Goal: Transaction & Acquisition: Purchase product/service

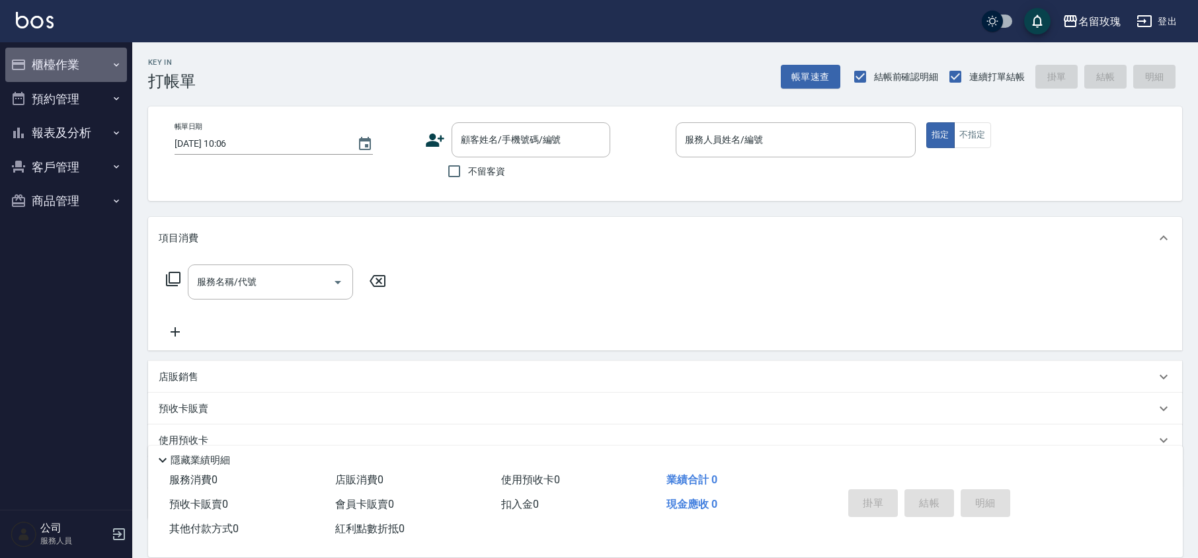
click at [46, 62] on button "櫃檯作業" at bounding box center [66, 65] width 122 height 34
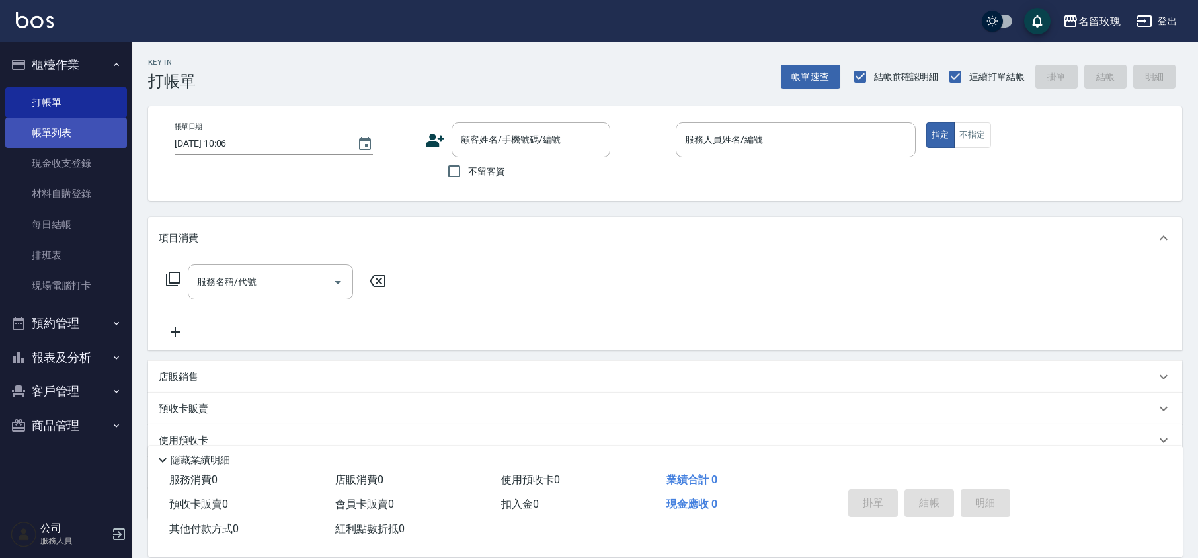
click at [74, 130] on link "帳單列表" at bounding box center [66, 133] width 122 height 30
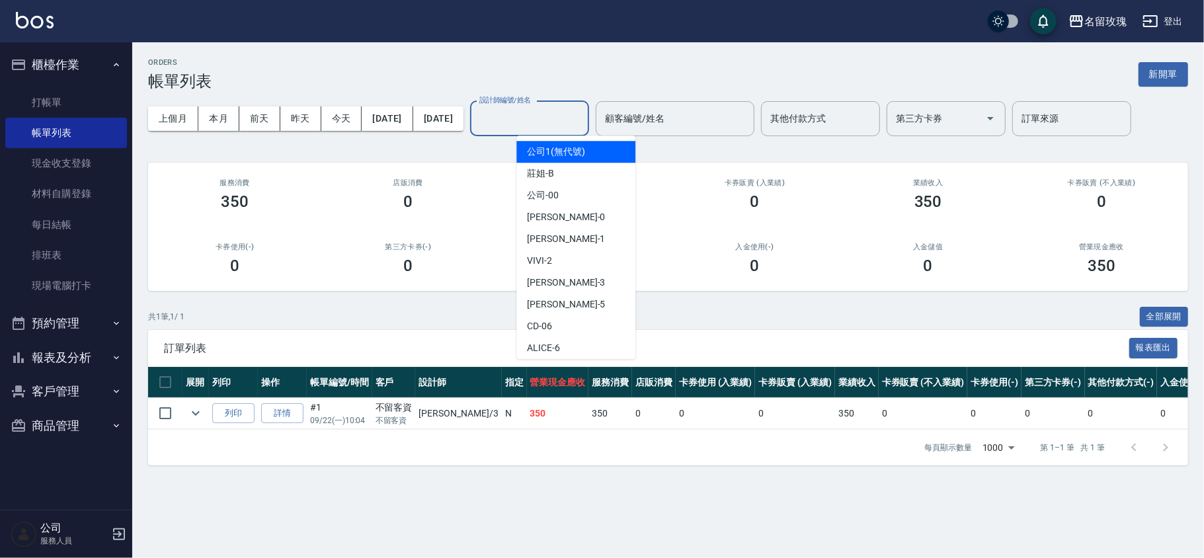
click at [551, 117] on input "設計師編號/姓名" at bounding box center [529, 118] width 107 height 23
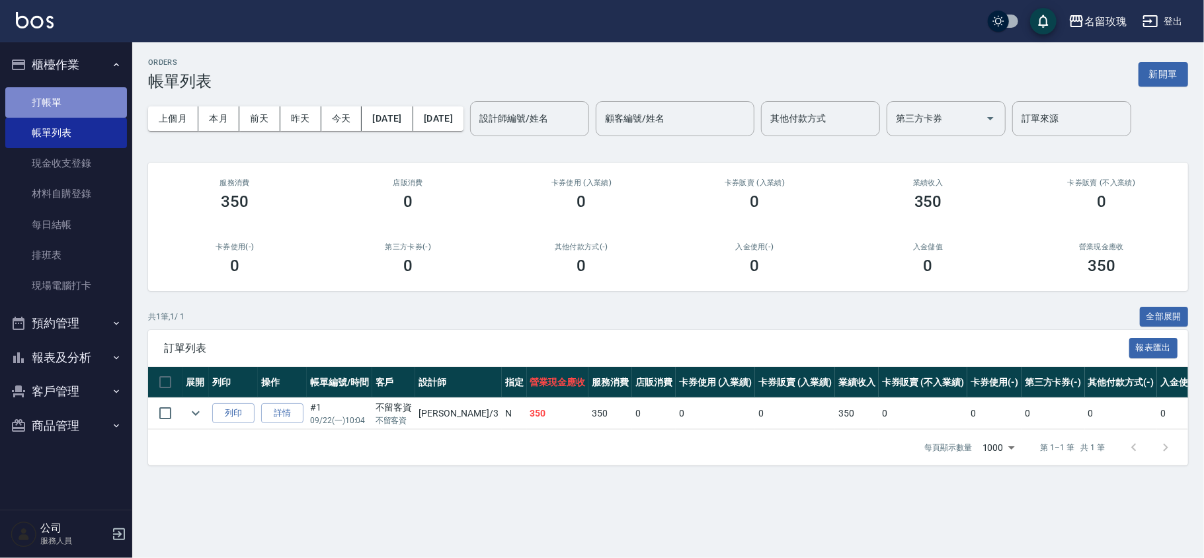
click at [49, 104] on link "打帳單" at bounding box center [66, 102] width 122 height 30
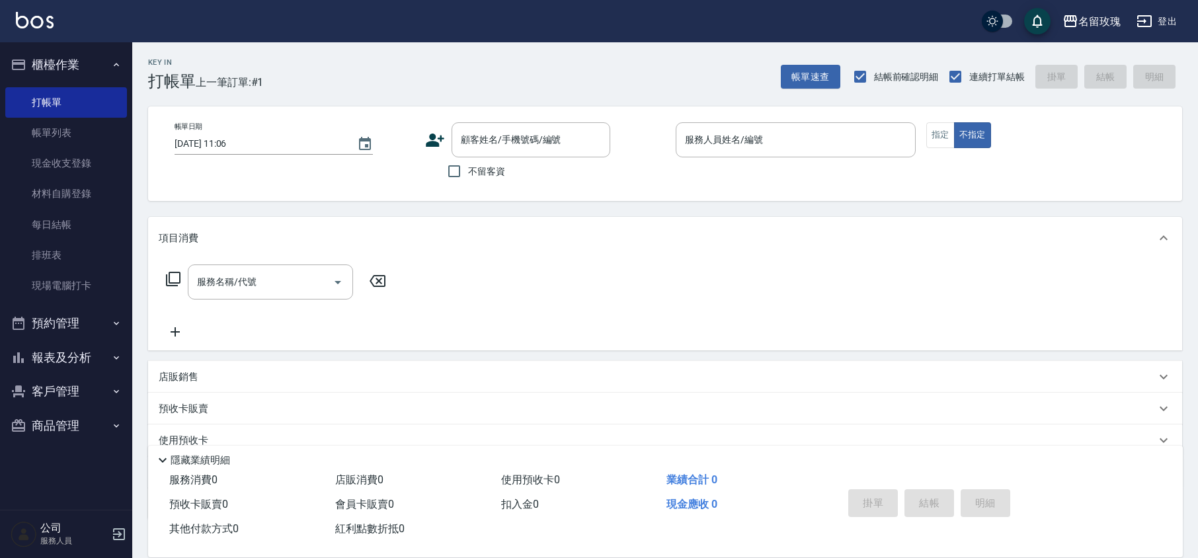
click at [474, 171] on span "不留客資" at bounding box center [486, 172] width 37 height 14
click at [468, 171] on input "不留客資" at bounding box center [454, 171] width 28 height 28
click at [493, 175] on span "不留客資" at bounding box center [486, 172] width 37 height 14
click at [468, 175] on input "不留客資" at bounding box center [454, 171] width 28 height 28
checkbox input "false"
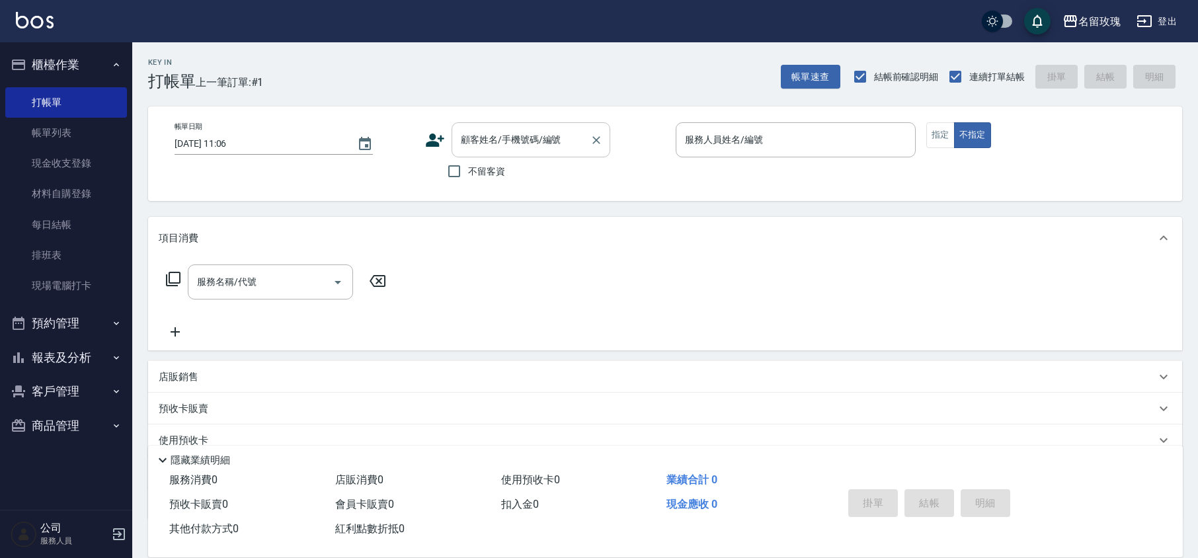
click at [504, 156] on div "顧客姓名/手機號碼/編號" at bounding box center [531, 139] width 159 height 35
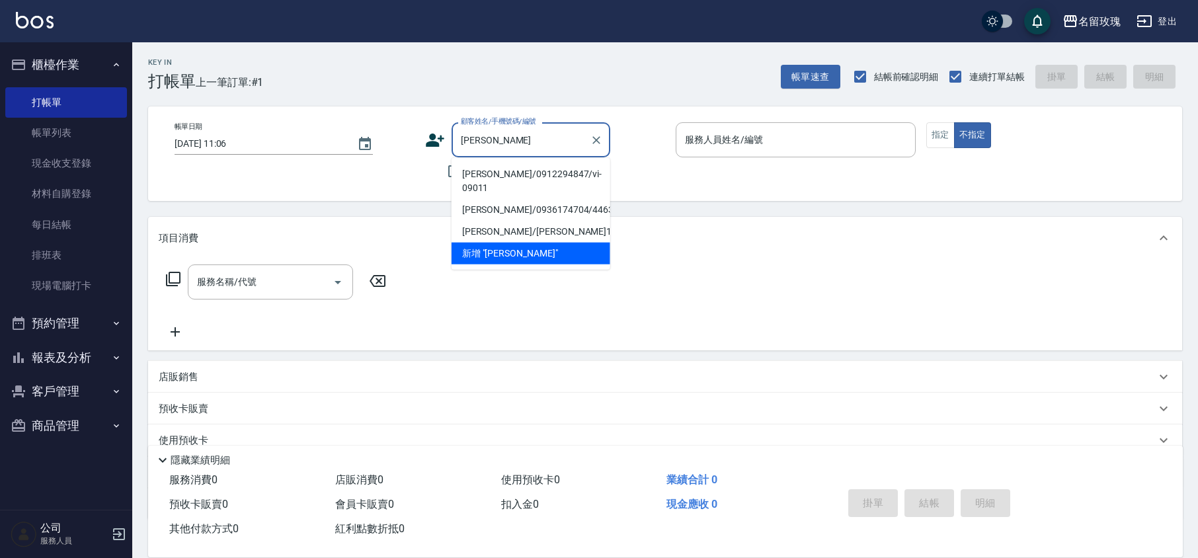
click at [501, 173] on li "[PERSON_NAME]/0912294847/vi-09011" at bounding box center [531, 181] width 159 height 36
type input "[PERSON_NAME]/0912294847/vi-09011"
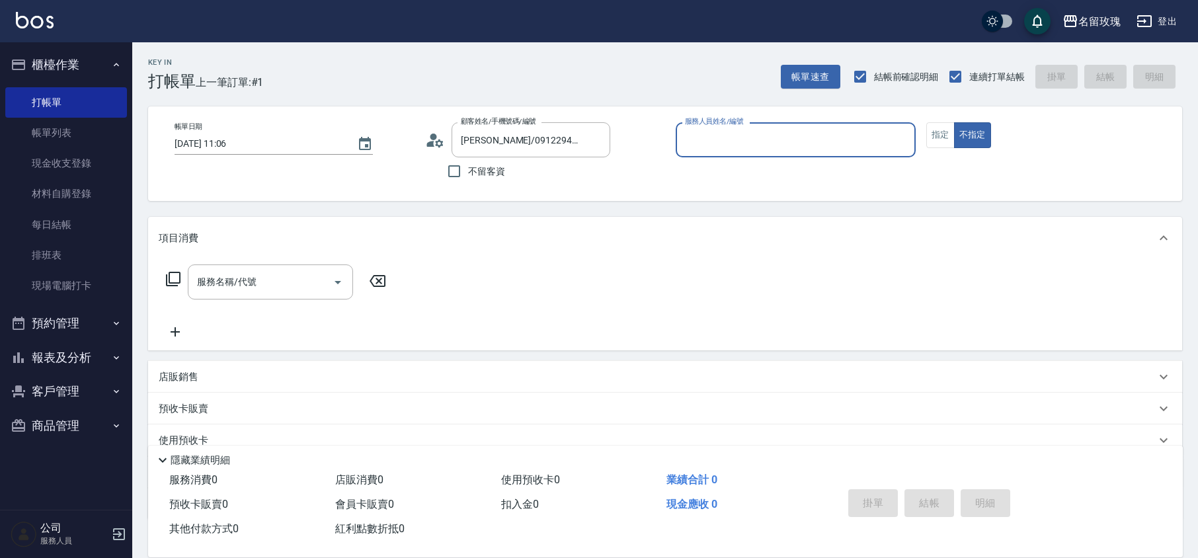
type input "VIVI-2"
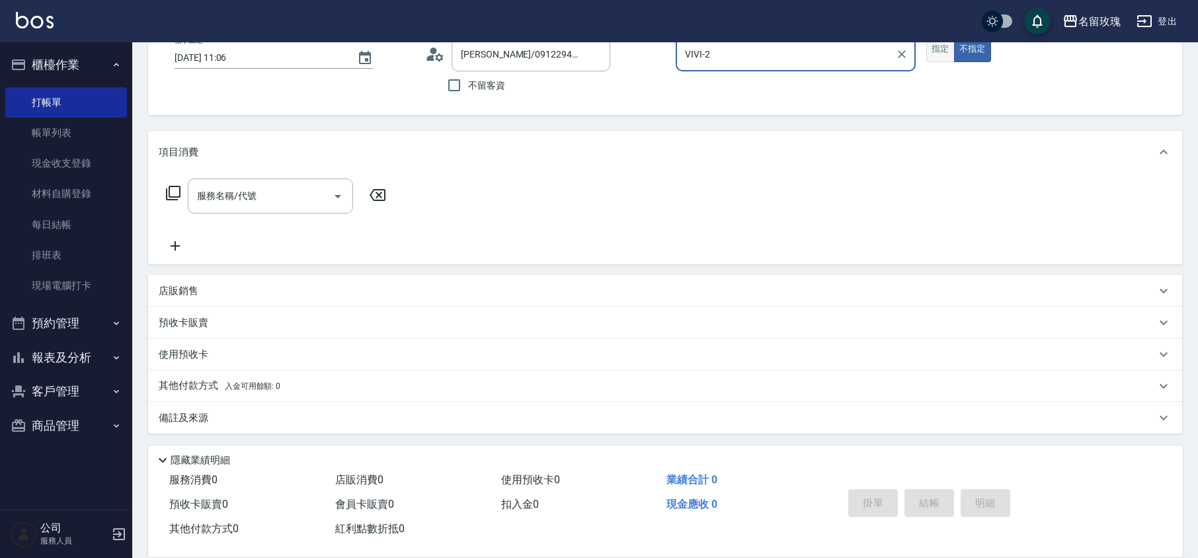
click at [934, 48] on button "指定" at bounding box center [941, 49] width 28 height 26
click at [206, 194] on div "服務名稱/代號 服務名稱/代號" at bounding box center [270, 196] width 165 height 35
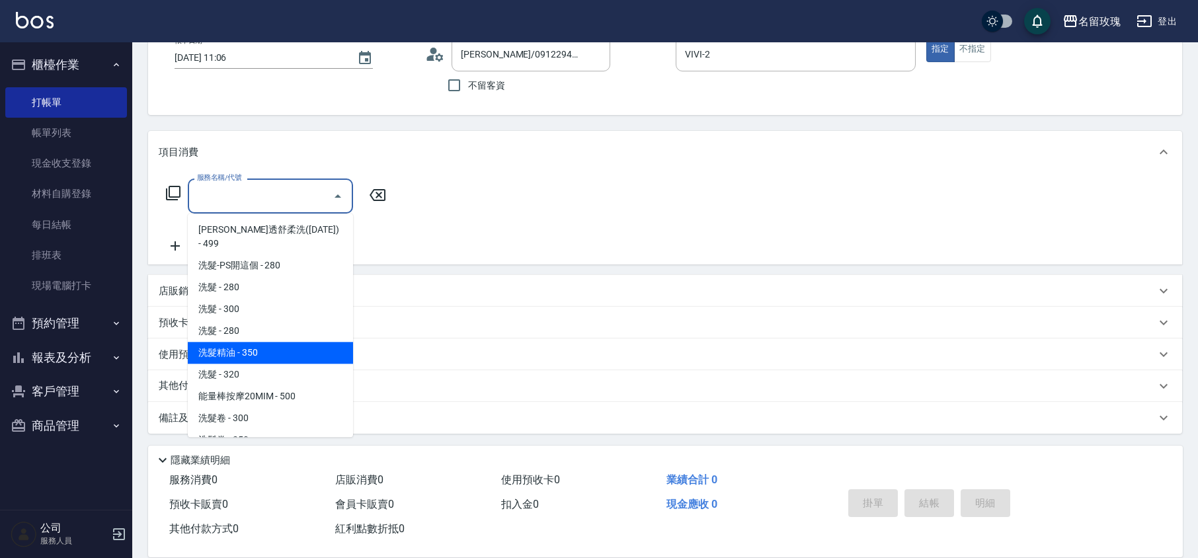
click at [254, 342] on span "洗髮精油 - 350" at bounding box center [270, 353] width 165 height 22
type input "洗髮精油(206)"
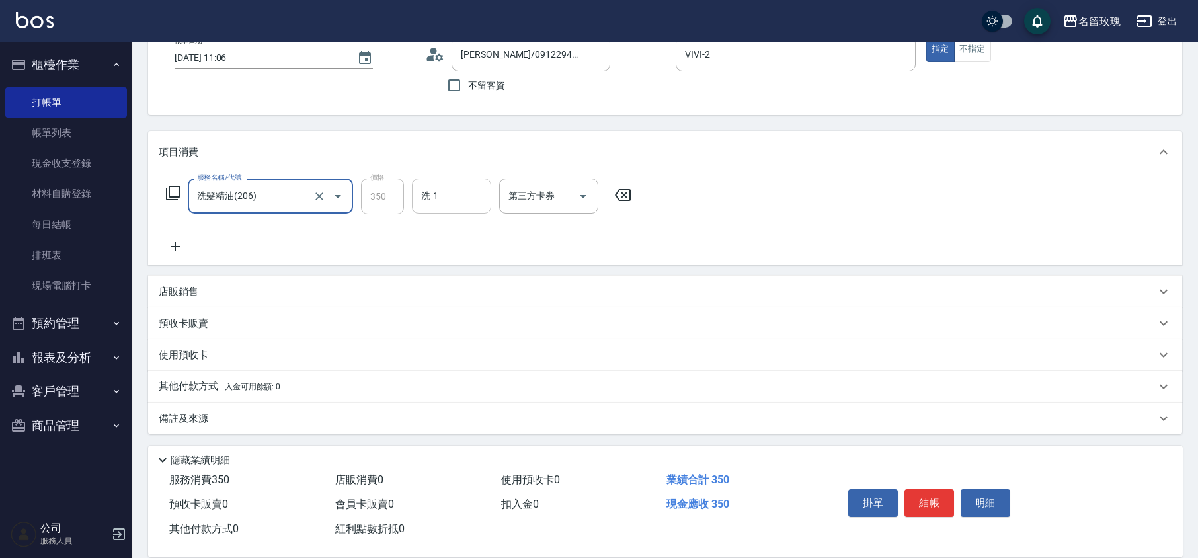
click at [446, 188] on input "洗-1" at bounding box center [451, 196] width 67 height 23
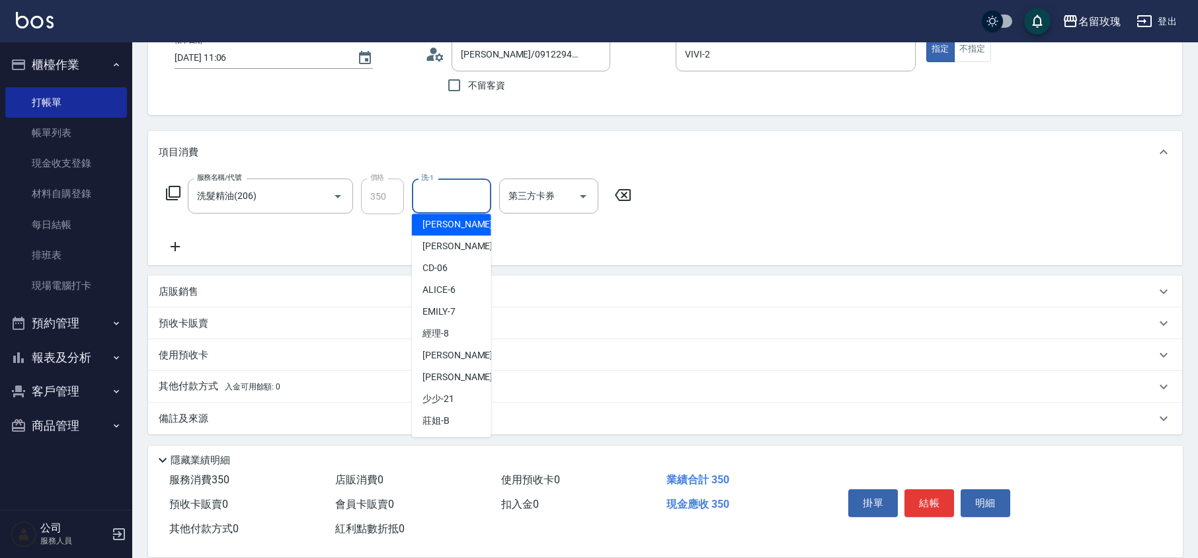
scroll to position [260, 0]
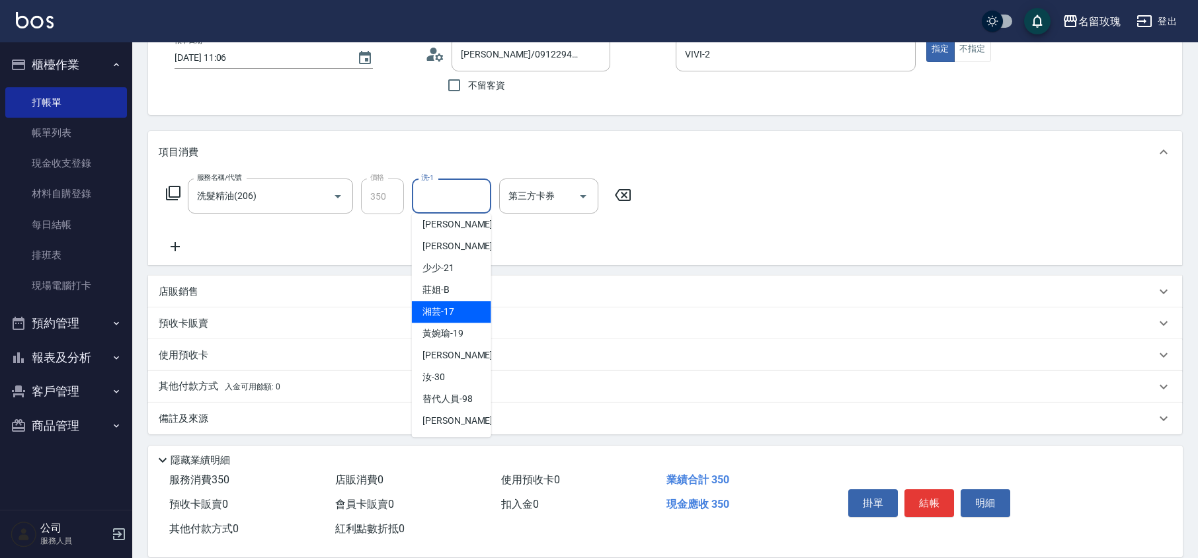
click at [448, 310] on span "湘芸 -17" at bounding box center [439, 312] width 32 height 14
type input "湘芸-17"
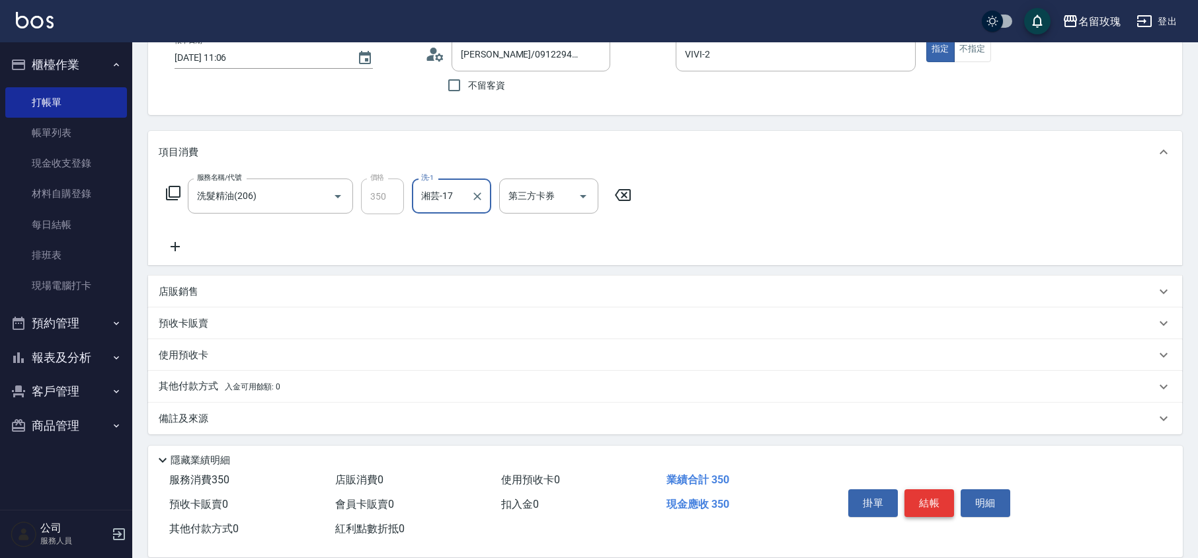
click at [930, 507] on button "結帳" at bounding box center [930, 503] width 50 height 28
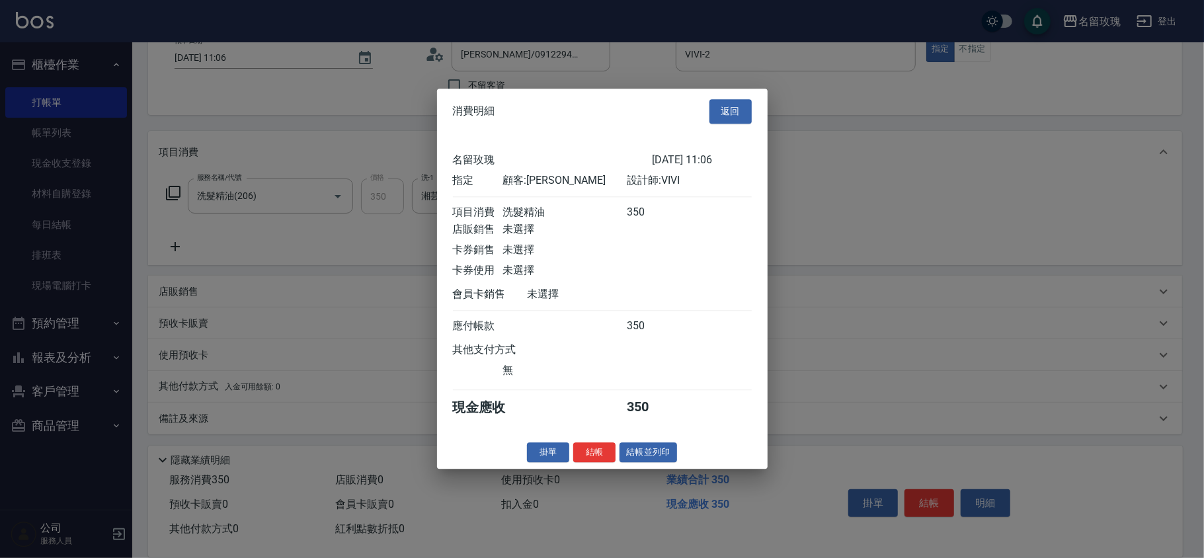
click at [594, 458] on button "結帳" at bounding box center [594, 452] width 42 height 21
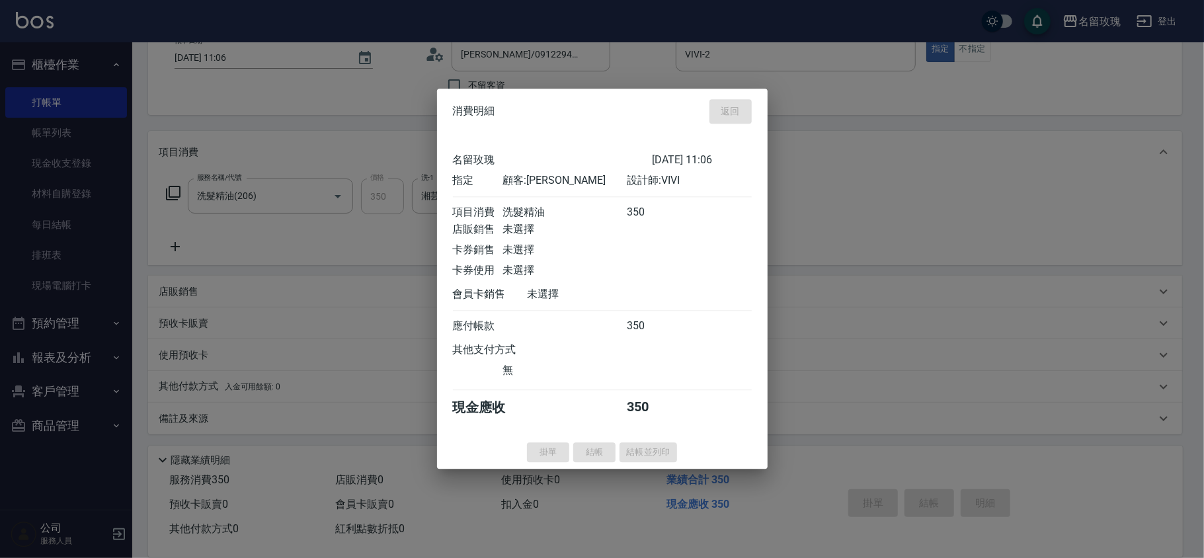
type input "[DATE] 11:07"
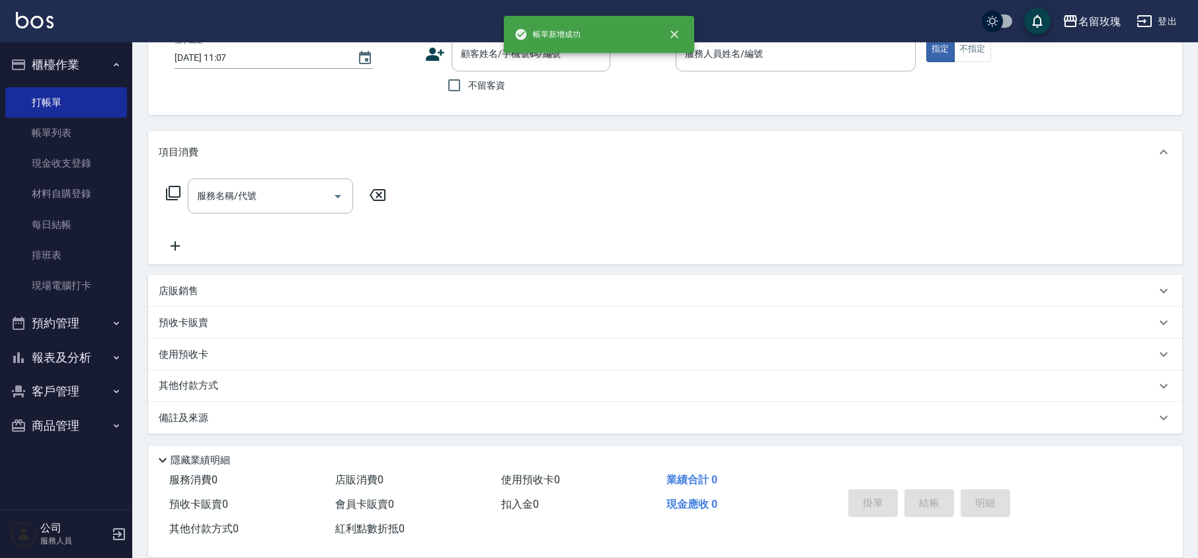
scroll to position [0, 0]
click at [501, 63] on input "顧客姓名/手機號碼/編號" at bounding box center [521, 53] width 127 height 23
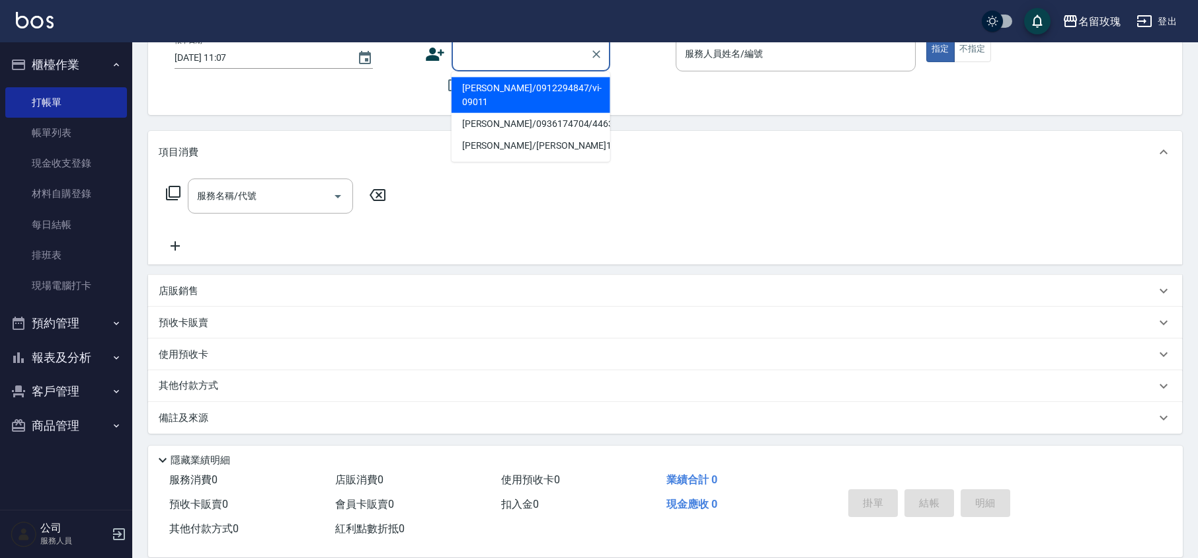
click at [505, 83] on li "[PERSON_NAME]/0912294847/vi-09011" at bounding box center [531, 95] width 159 height 36
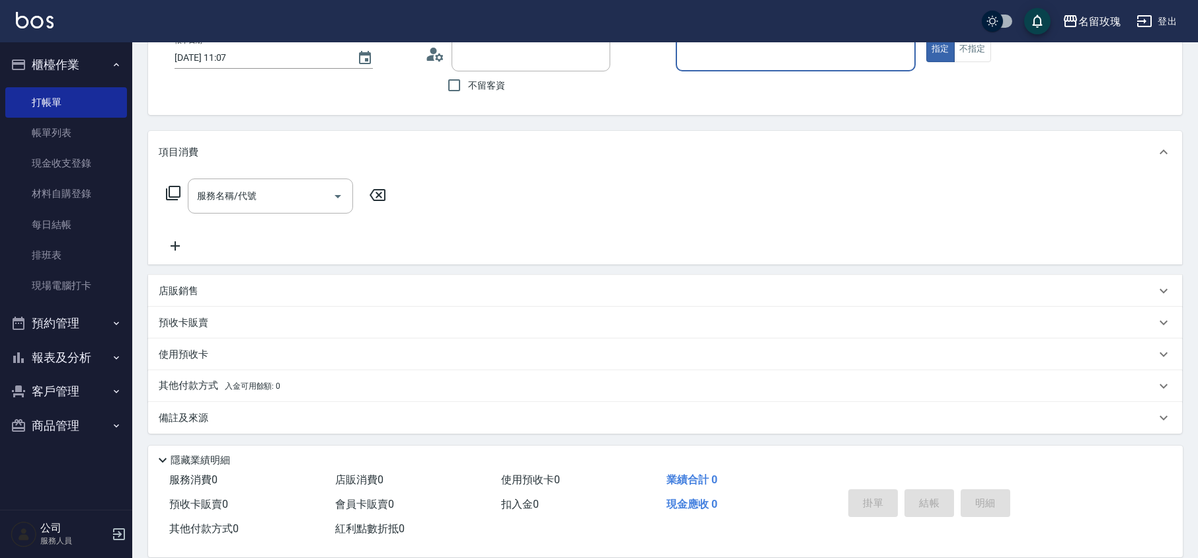
type input "[PERSON_NAME]/0912294847/vi-09011"
type input "VIVI-2"
click at [239, 184] on div "服務名稱/代號 服務名稱/代號" at bounding box center [270, 196] width 165 height 35
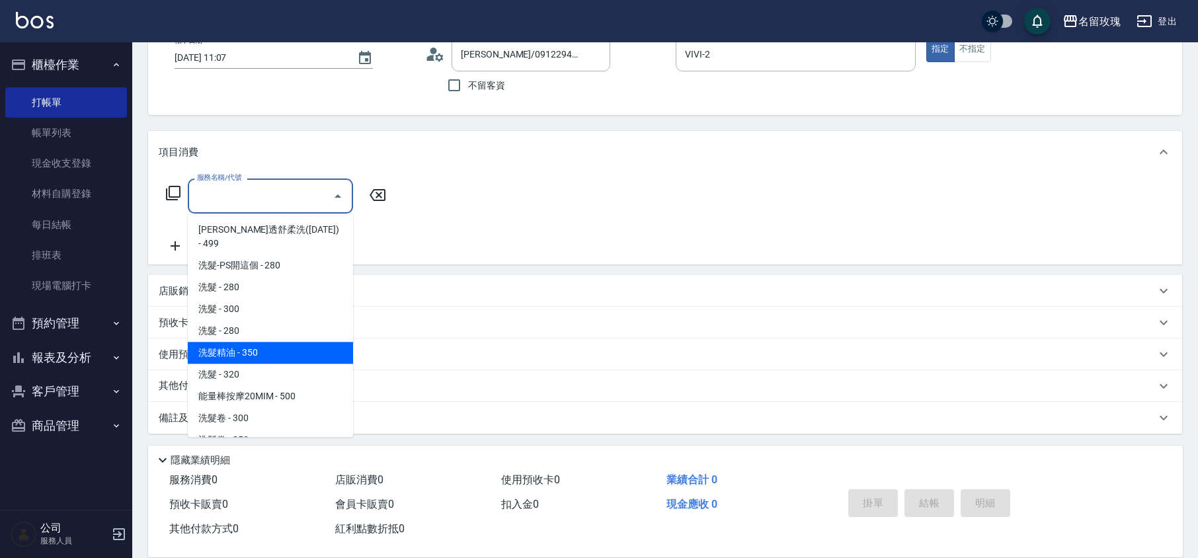
drag, startPoint x: 263, startPoint y: 341, endPoint x: 321, endPoint y: 294, distance: 75.2
click at [263, 342] on span "洗髮精油 - 350" at bounding box center [270, 353] width 165 height 22
type input "洗髮精油(206)"
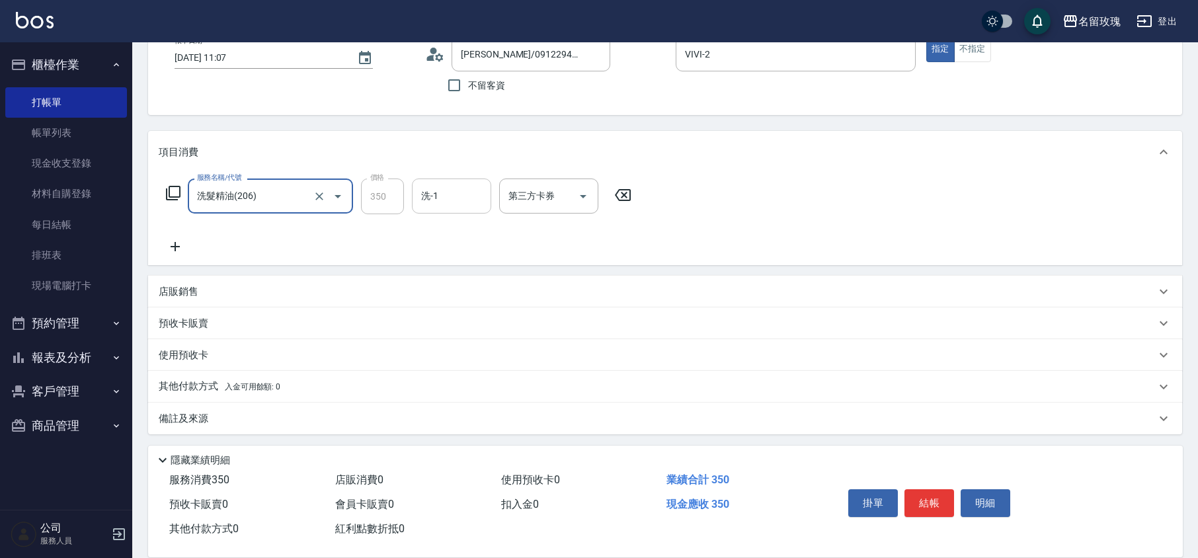
click at [448, 202] on input "洗-1" at bounding box center [451, 196] width 67 height 23
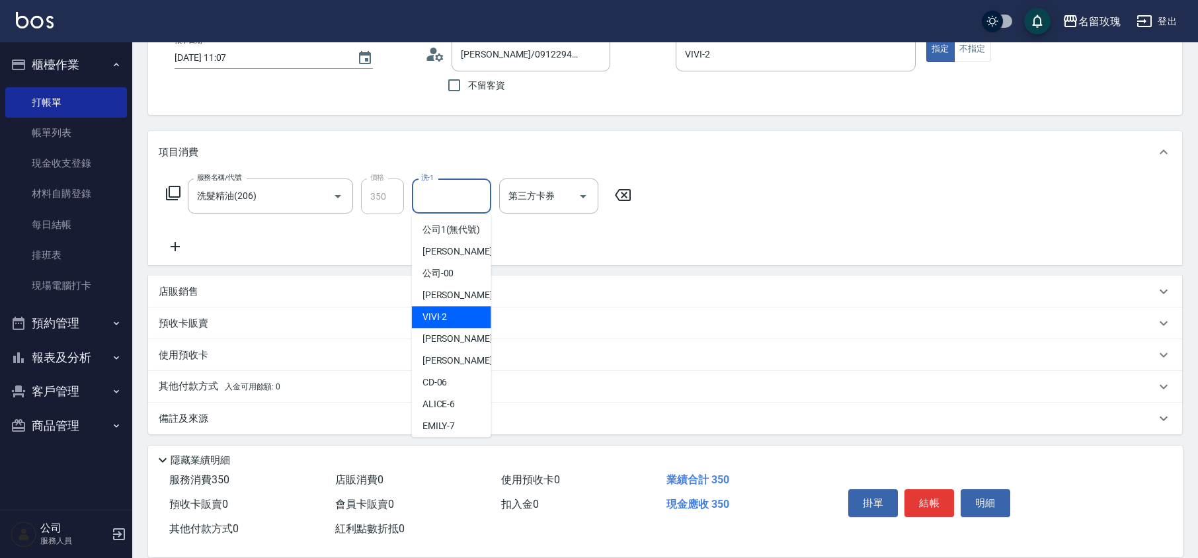
click at [442, 324] on span "VIVI -2" at bounding box center [435, 317] width 25 height 14
type input "VIVI-2"
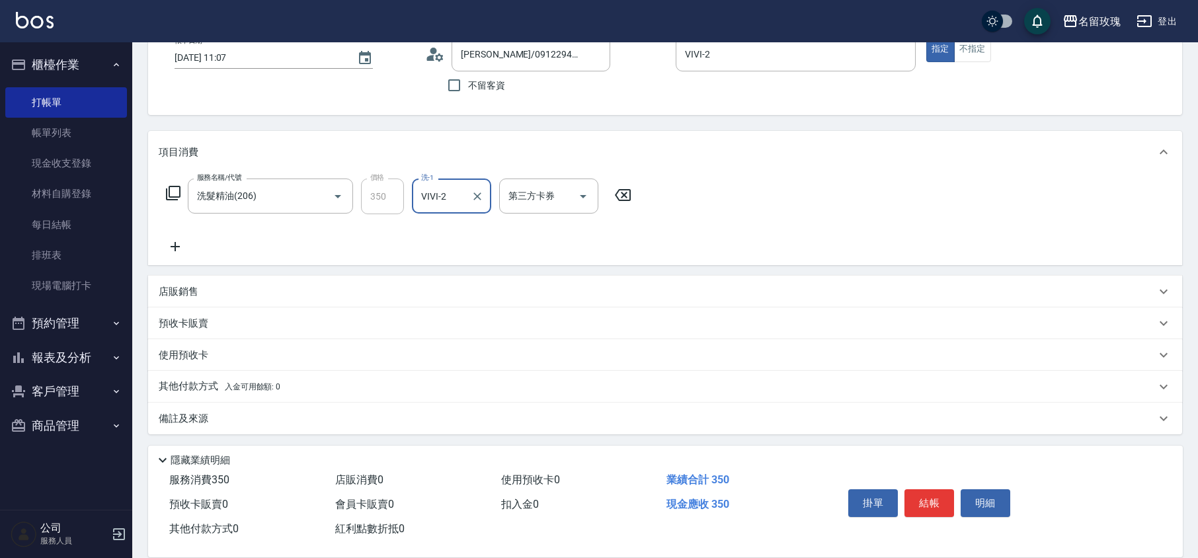
click at [173, 185] on icon at bounding box center [173, 193] width 16 height 16
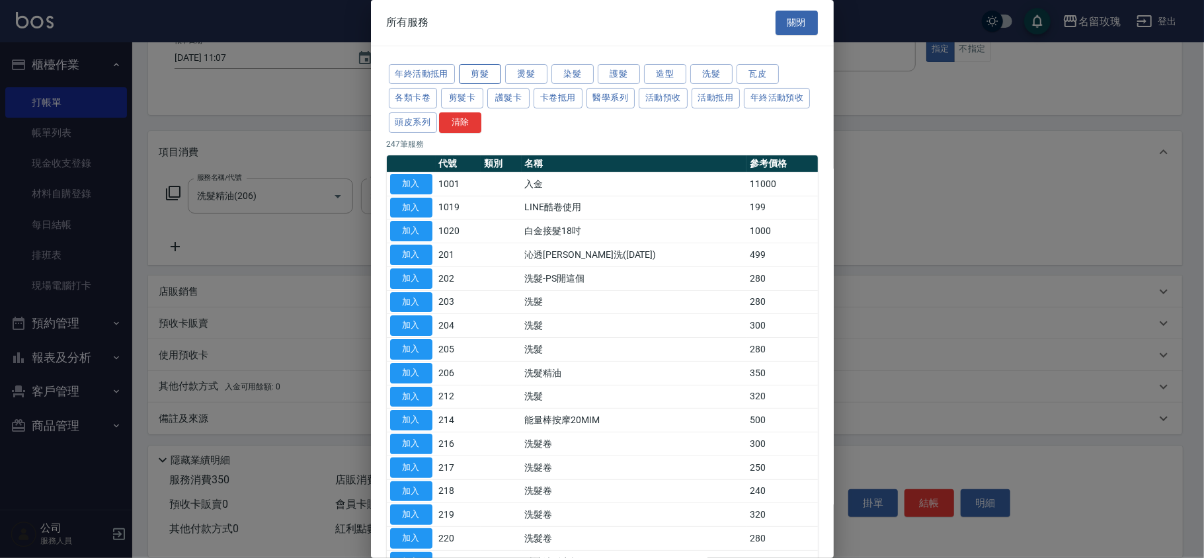
click at [479, 75] on button "剪髮" at bounding box center [480, 74] width 42 height 21
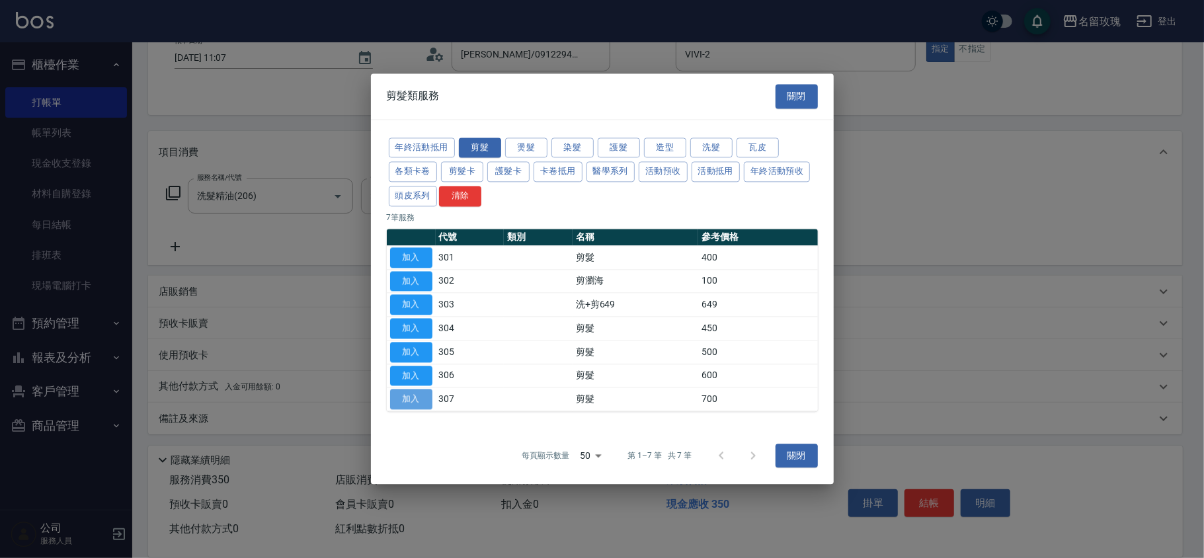
click at [401, 395] on button "加入" at bounding box center [411, 400] width 42 height 21
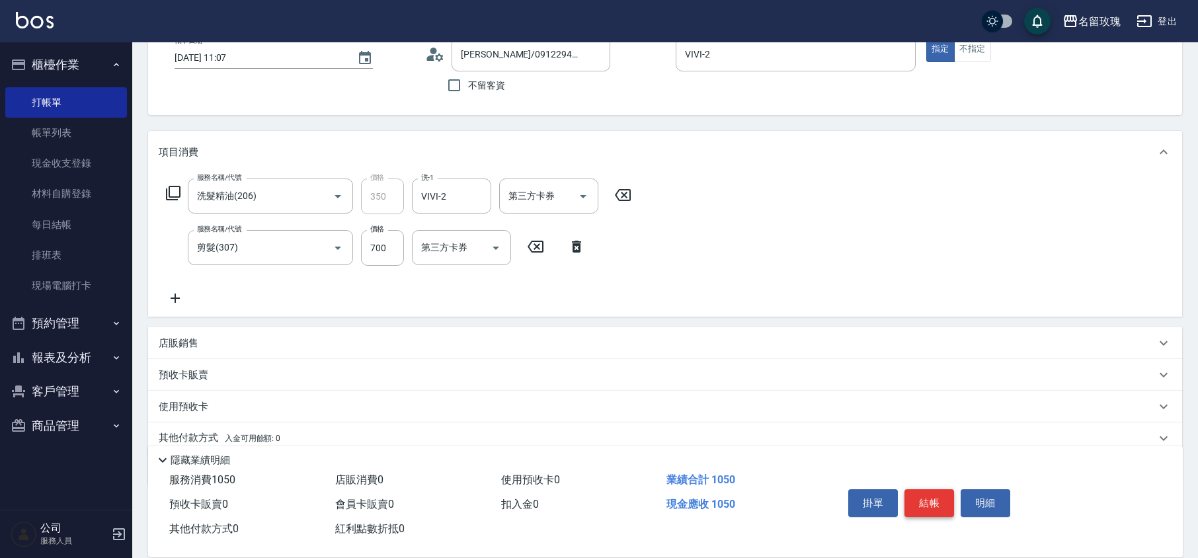
click at [915, 508] on button "結帳" at bounding box center [930, 503] width 50 height 28
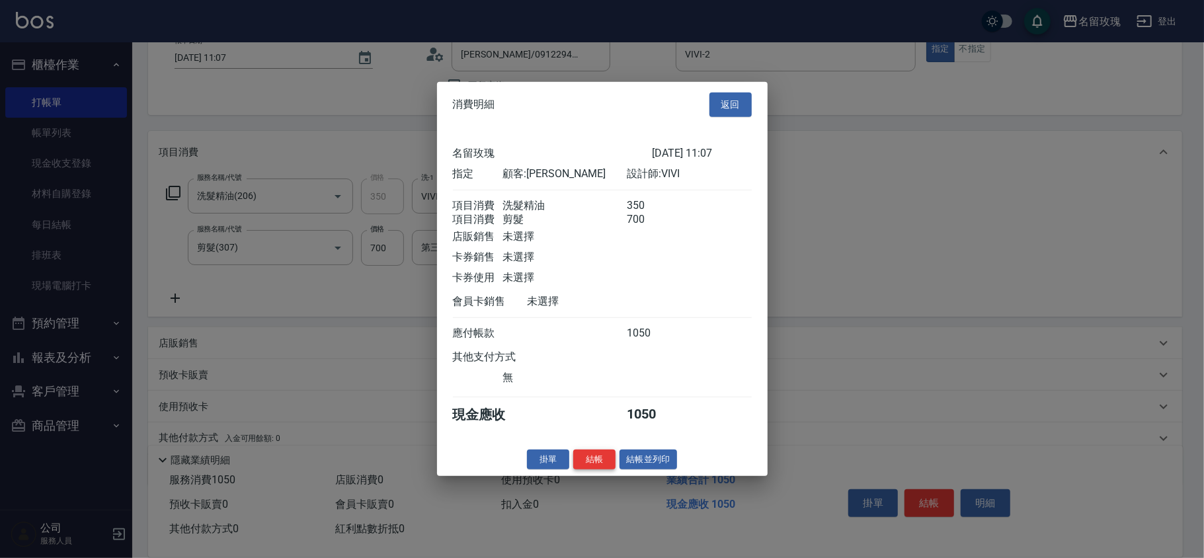
click at [586, 470] on button "結帳" at bounding box center [594, 459] width 42 height 21
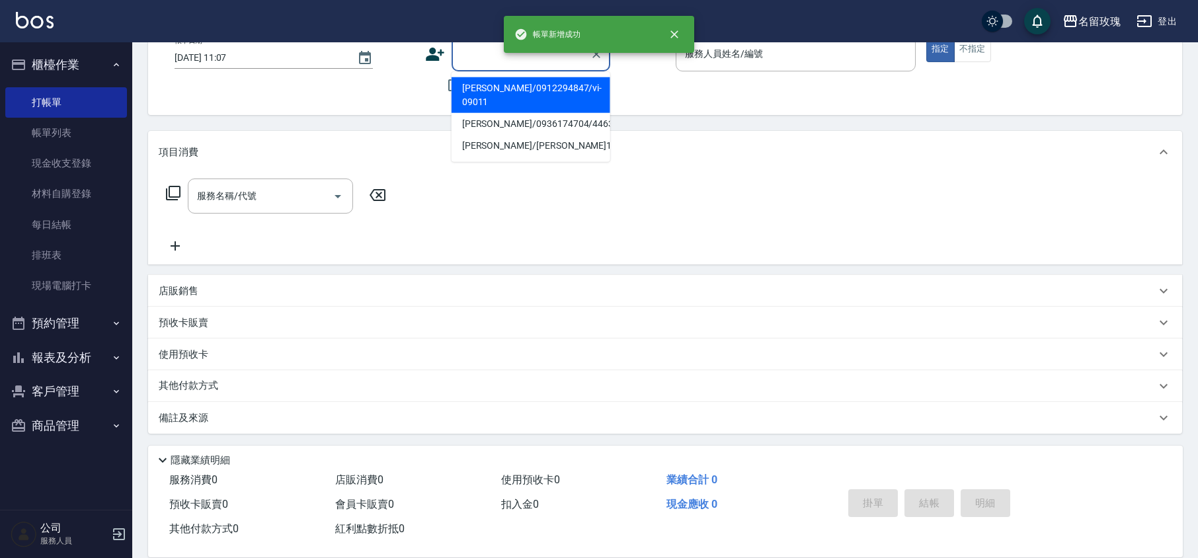
click at [472, 56] on input "顧客姓名/手機號碼/編號" at bounding box center [521, 53] width 127 height 23
click at [641, 75] on div "顧客姓名/手機號碼/編號 顧客姓名/手機號碼/編號 不留客資" at bounding box center [545, 67] width 240 height 63
